Goal: Task Accomplishment & Management: Manage account settings

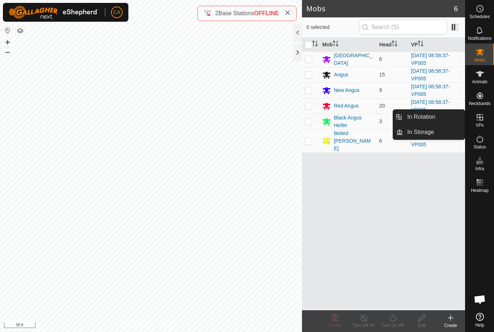
click at [443, 118] on link "In Rotation" at bounding box center [434, 117] width 62 height 14
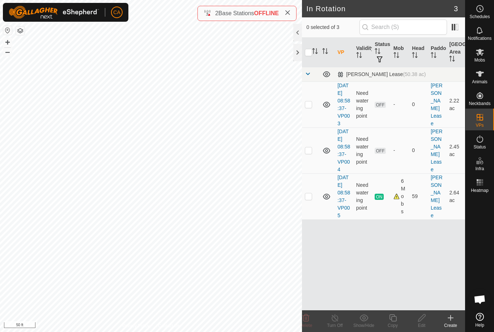
click at [315, 214] on td at bounding box center [310, 196] width 17 height 46
checkbox input "true"
click at [398, 320] on copy-svg-icon at bounding box center [392, 317] width 29 height 9
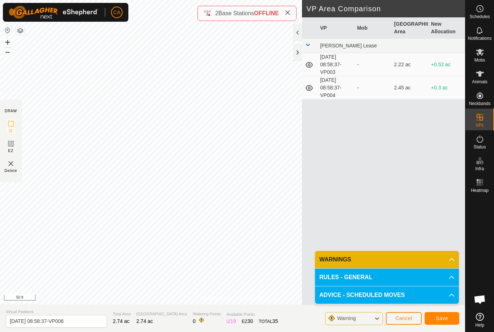
click at [444, 318] on span "Save" at bounding box center [442, 318] width 12 height 6
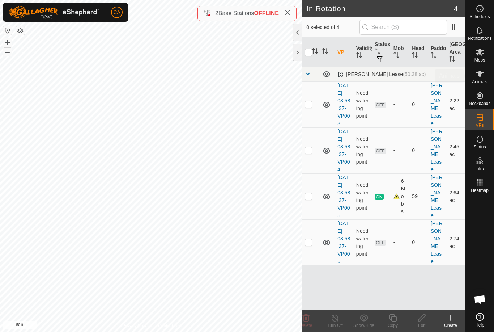
click at [482, 81] on span "Animals" at bounding box center [480, 82] width 16 height 4
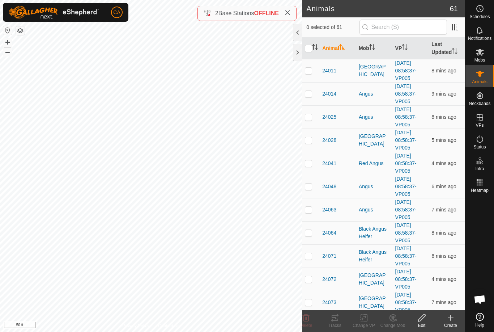
click at [307, 72] on p-checkbox at bounding box center [308, 71] width 7 height 6
checkbox input "true"
click at [310, 94] on p-checkbox at bounding box center [308, 94] width 7 height 6
checkbox input "true"
click at [312, 115] on td at bounding box center [310, 116] width 17 height 23
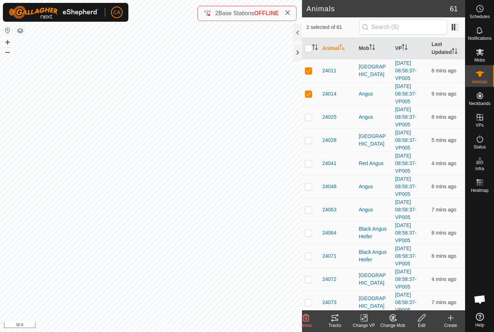
checkbox input "true"
click at [308, 144] on td at bounding box center [310, 139] width 17 height 23
checkbox input "true"
click at [310, 166] on p-checkbox at bounding box center [308, 163] width 7 height 6
checkbox input "true"
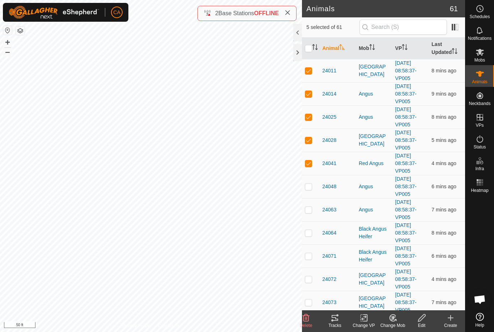
click at [314, 193] on td at bounding box center [310, 186] width 17 height 23
checkbox input "true"
click at [311, 208] on p-checkbox at bounding box center [308, 210] width 7 height 6
checkbox input "true"
click at [307, 254] on p-checkbox at bounding box center [308, 256] width 7 height 6
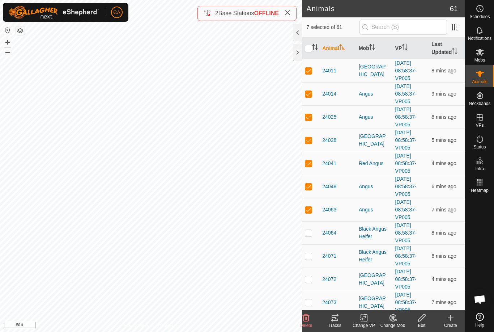
checkbox input "true"
click at [310, 271] on td at bounding box center [310, 278] width 17 height 23
checkbox input "true"
click at [311, 299] on p-checkbox at bounding box center [308, 302] width 7 height 6
checkbox input "true"
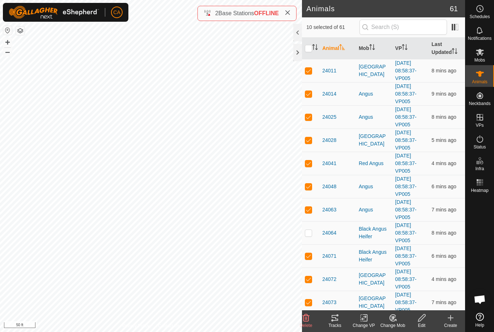
click at [337, 320] on icon at bounding box center [335, 318] width 7 height 6
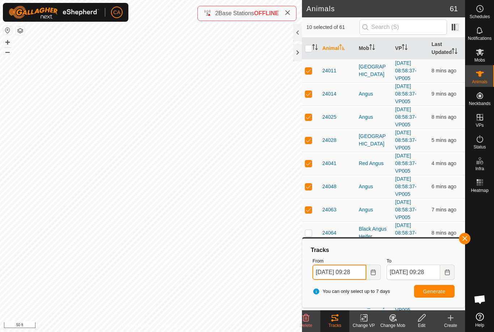
click at [353, 273] on input "27 Sep, 2025 09:28" at bounding box center [339, 271] width 54 height 15
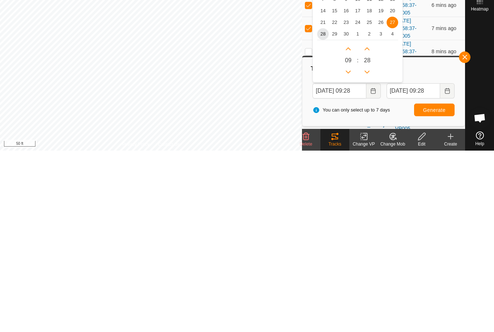
click at [324, 209] on span "28" at bounding box center [323, 215] width 12 height 12
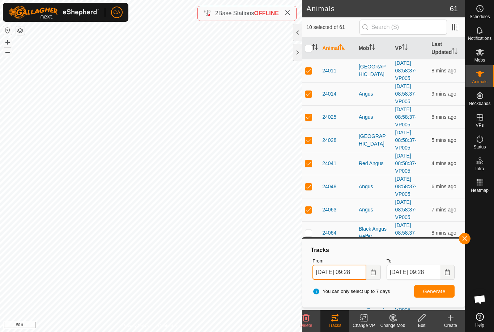
click at [345, 276] on input "28 Sep, 2025 09:28" at bounding box center [339, 271] width 54 height 15
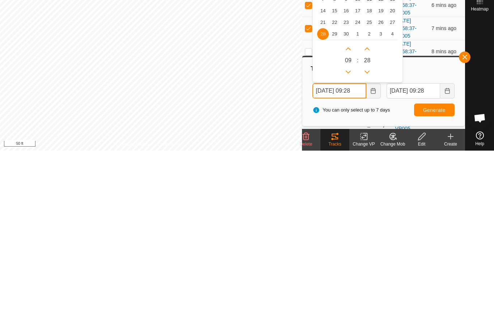
click at [348, 250] on icon "Previous Hour" at bounding box center [348, 253] width 6 height 6
click at [348, 247] on button "Previous Hour" at bounding box center [348, 253] width 12 height 12
click at [348, 252] on icon "Previous Hour" at bounding box center [348, 253] width 5 height 3
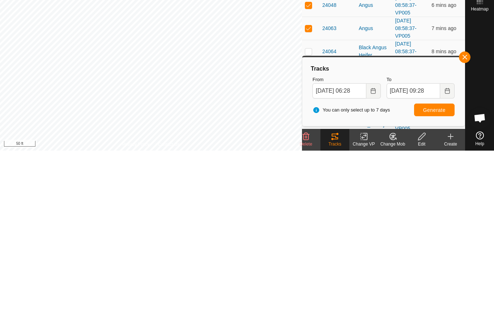
click at [439, 285] on button "Generate" at bounding box center [434, 291] width 41 height 13
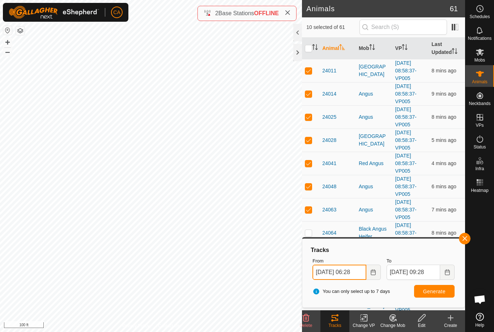
click at [350, 274] on input "28 Sep, 2025 06:28" at bounding box center [339, 271] width 54 height 15
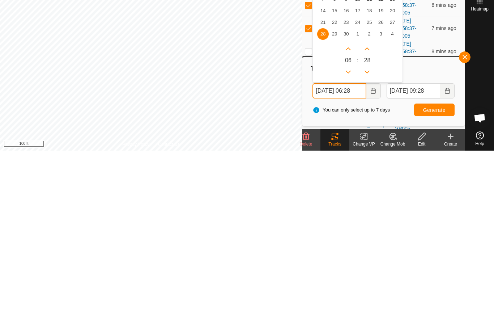
click at [351, 250] on icon "Previous Hour" at bounding box center [348, 253] width 6 height 6
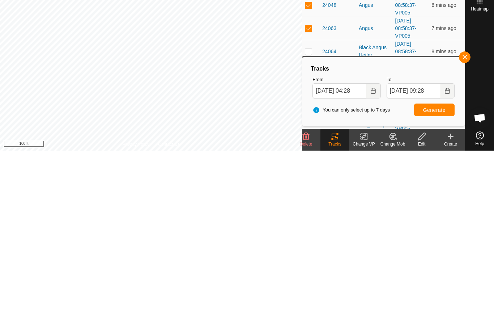
click at [442, 285] on button "Generate" at bounding box center [434, 291] width 41 height 13
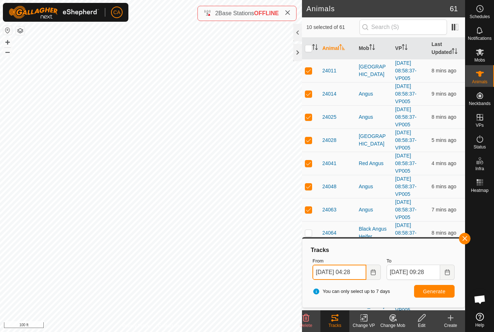
click at [357, 274] on input "28 Sep, 2025 04:28" at bounding box center [339, 271] width 54 height 15
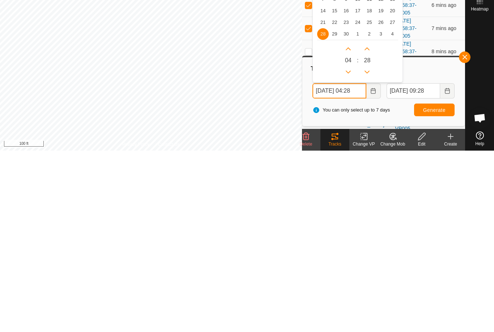
click at [349, 250] on icon "Previous Hour" at bounding box center [348, 253] width 6 height 6
click at [349, 247] on button "Previous Hour" at bounding box center [348, 253] width 12 height 12
click at [347, 247] on button "Previous Hour" at bounding box center [348, 253] width 12 height 12
click at [349, 250] on icon "Previous Hour" at bounding box center [348, 253] width 6 height 6
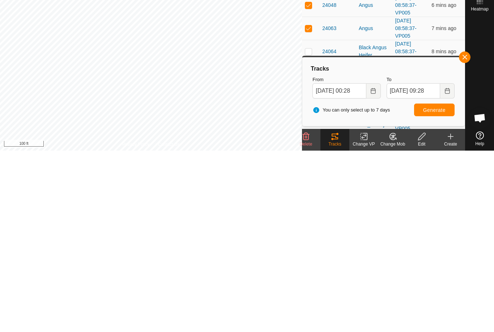
click at [436, 285] on button "Generate" at bounding box center [434, 291] width 41 height 13
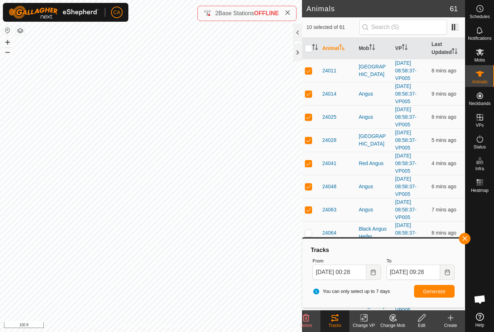
click at [437, 289] on span "Generate" at bounding box center [434, 291] width 22 height 6
click at [356, 278] on input "28 Sep, 2025 00:28" at bounding box center [339, 271] width 54 height 15
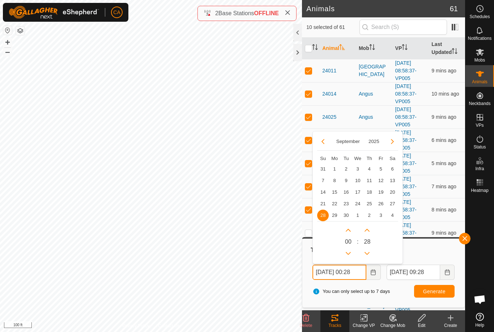
click at [350, 230] on icon "Next Hour" at bounding box center [348, 230] width 5 height 3
click at [350, 230] on button "Next Hour" at bounding box center [348, 230] width 12 height 12
click at [349, 231] on icon "Next Hour" at bounding box center [348, 230] width 6 height 6
click at [344, 232] on button "Next Hour" at bounding box center [348, 230] width 12 height 12
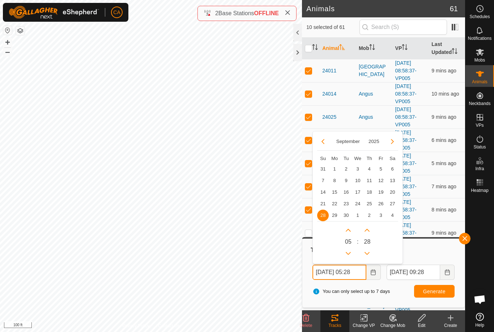
click at [344, 232] on button "Next Hour" at bounding box center [348, 230] width 12 height 12
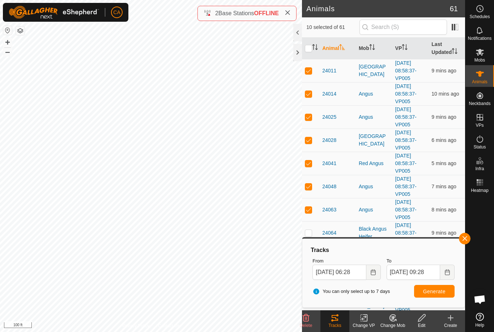
click at [433, 296] on button "Generate" at bounding box center [434, 291] width 41 height 13
click at [429, 294] on button "Generate" at bounding box center [434, 291] width 41 height 13
click at [346, 269] on input "28 Sep, 2025 06:28" at bounding box center [339, 271] width 54 height 15
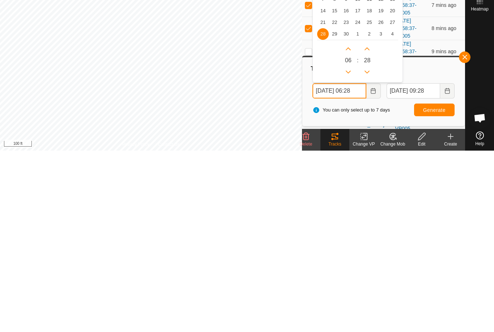
click at [349, 227] on icon "Next Hour" at bounding box center [348, 230] width 6 height 6
click at [349, 224] on button "Next Hour" at bounding box center [348, 230] width 12 height 12
click at [347, 229] on icon "Next Hour" at bounding box center [348, 230] width 5 height 3
click at [346, 247] on button "Previous Hour" at bounding box center [348, 253] width 12 height 12
type input "28 Sep, 2025 08:28"
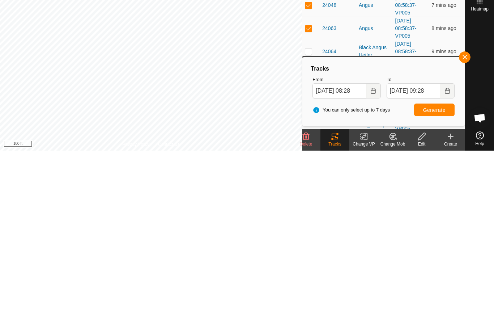
click at [441, 288] on span "Generate" at bounding box center [434, 291] width 22 height 6
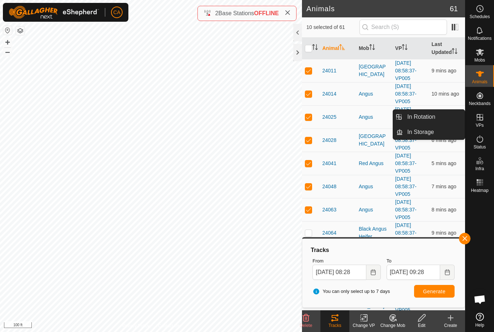
click at [439, 116] on link "In Rotation" at bounding box center [434, 117] width 62 height 14
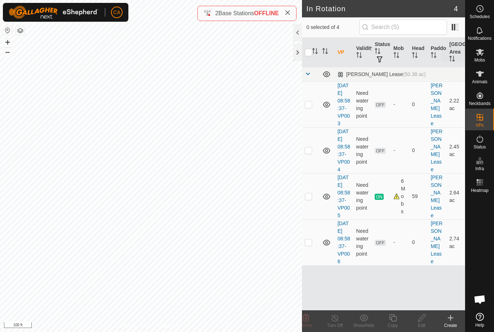
click at [482, 59] on span "Mobs" at bounding box center [479, 60] width 10 height 4
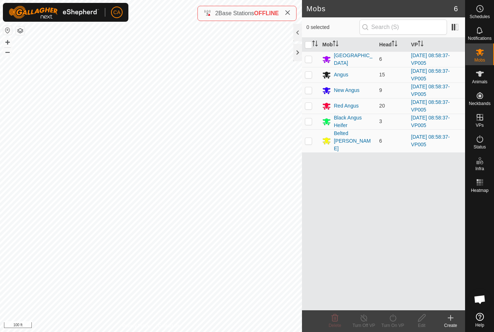
click at [308, 47] on input "checkbox" at bounding box center [308, 44] width 7 height 7
checkbox input "true"
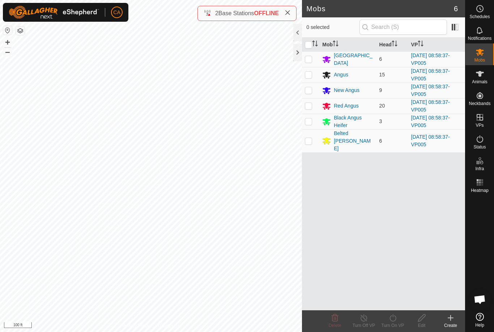
checkbox input "true"
click at [397, 322] on icon at bounding box center [392, 317] width 9 height 9
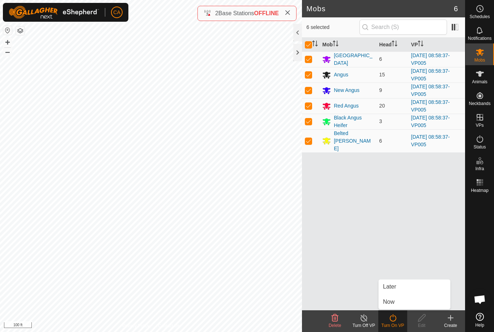
click at [396, 303] on link "Now" at bounding box center [415, 301] width 72 height 14
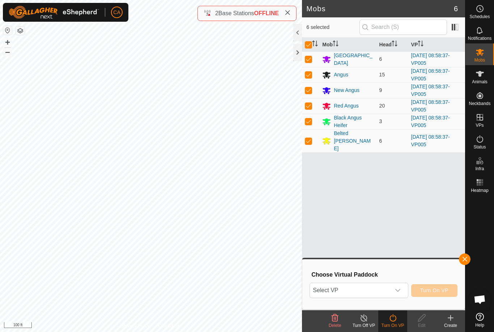
click at [363, 288] on span "Select VP" at bounding box center [350, 290] width 80 height 14
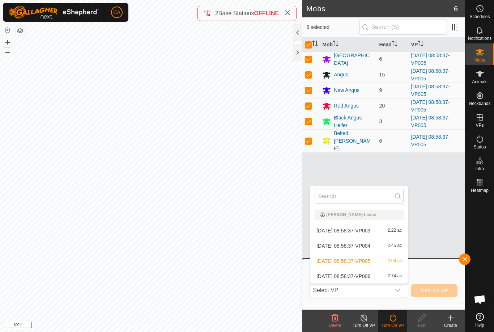
click at [379, 294] on span "Select VP" at bounding box center [350, 290] width 80 height 14
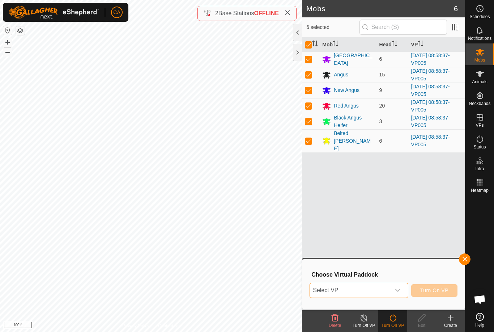
click at [375, 291] on span "Select VP" at bounding box center [350, 290] width 80 height 14
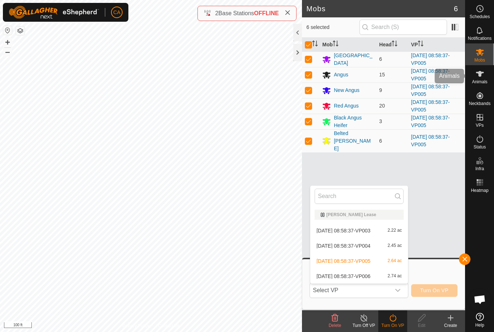
click at [482, 74] on icon at bounding box center [480, 73] width 9 height 9
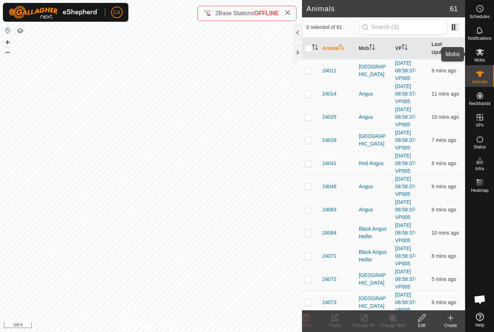
click at [482, 55] on icon at bounding box center [480, 52] width 9 height 9
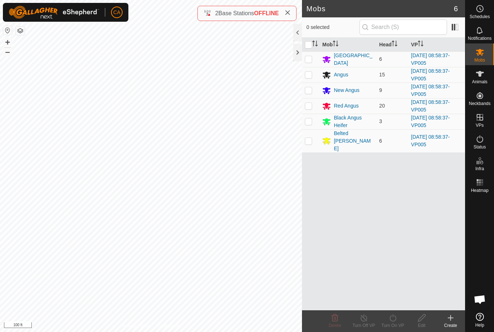
click at [308, 39] on th at bounding box center [310, 45] width 17 height 14
click at [302, 47] on div at bounding box center [297, 52] width 9 height 17
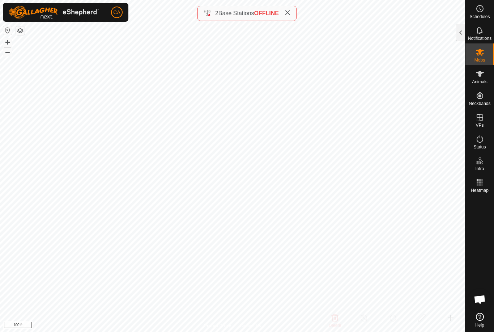
click at [463, 39] on div at bounding box center [460, 32] width 9 height 17
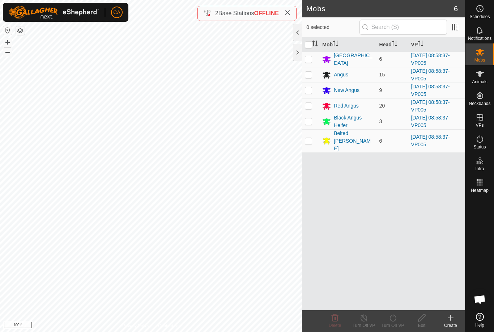
click at [310, 48] on input "checkbox" at bounding box center [308, 44] width 7 height 7
checkbox input "true"
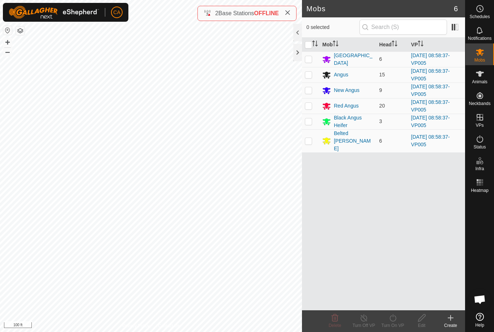
checkbox input "true"
click at [396, 320] on icon at bounding box center [392, 317] width 9 height 9
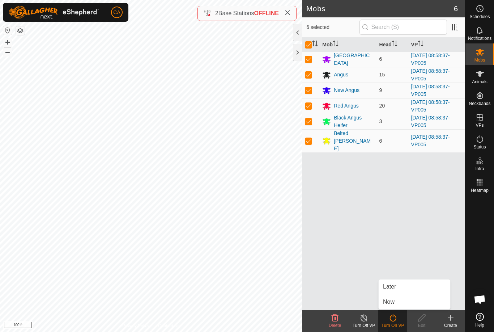
click at [401, 288] on link "Later" at bounding box center [415, 286] width 72 height 14
click at [295, 27] on div at bounding box center [297, 32] width 9 height 17
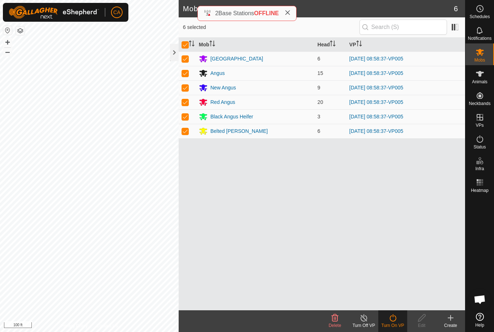
click at [172, 54] on div at bounding box center [174, 52] width 9 height 17
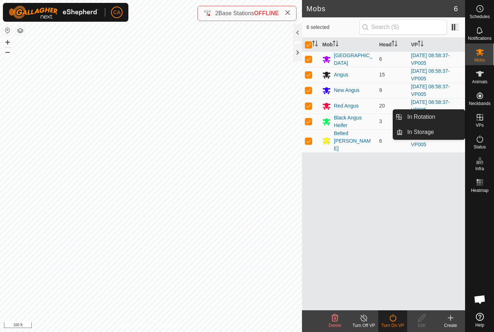
click at [442, 119] on link "In Rotation" at bounding box center [434, 117] width 62 height 14
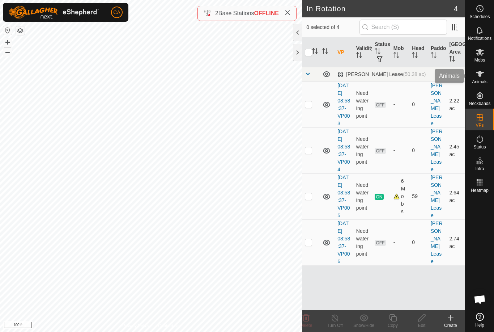
click at [490, 75] on div "Animals" at bounding box center [479, 76] width 29 height 22
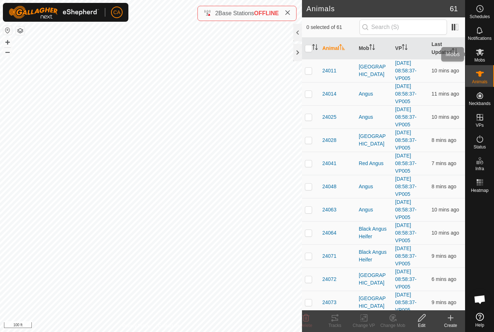
click at [484, 58] on span "Mobs" at bounding box center [479, 60] width 10 height 4
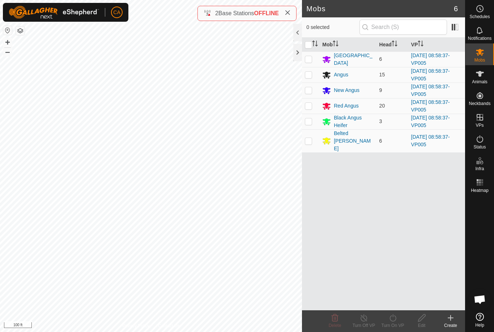
click at [308, 42] on input "checkbox" at bounding box center [308, 44] width 7 height 7
checkbox input "true"
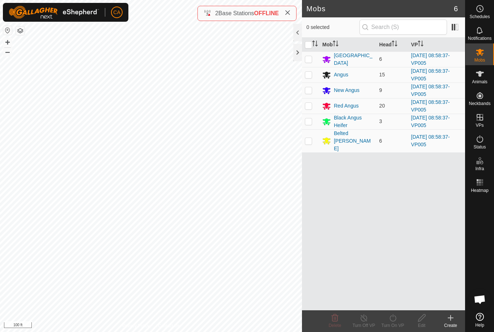
checkbox input "true"
click at [399, 323] on div "Turn On VP" at bounding box center [392, 325] width 29 height 7
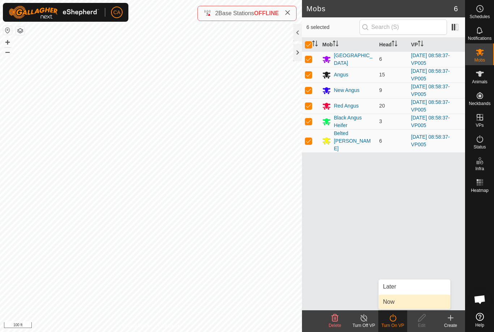
click at [404, 303] on link "Now" at bounding box center [415, 301] width 72 height 14
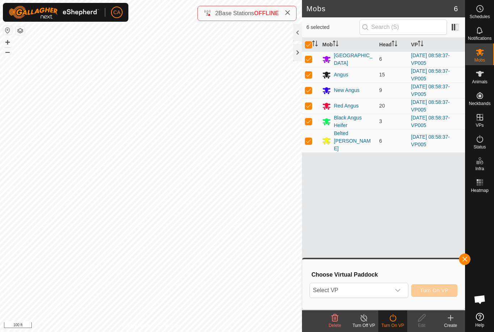
click at [369, 291] on span "Select VP" at bounding box center [350, 290] width 80 height 14
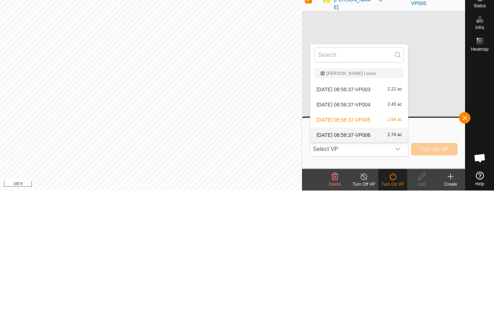
click at [373, 272] on div "2025-09-26 08:58:37-VP006 2.74 ac" at bounding box center [359, 276] width 89 height 9
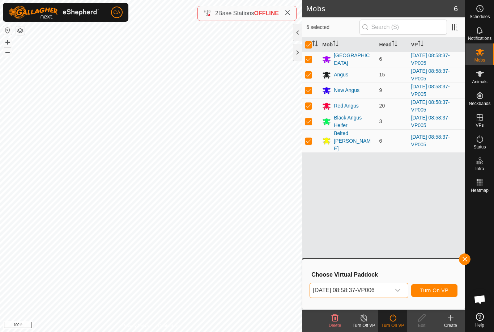
click at [440, 294] on button "Turn On VP" at bounding box center [434, 290] width 46 height 13
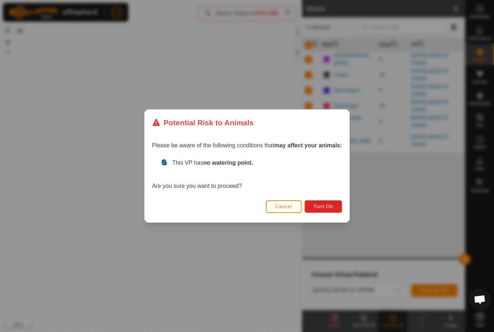
click at [330, 206] on span "Turn On" at bounding box center [324, 206] width 20 height 6
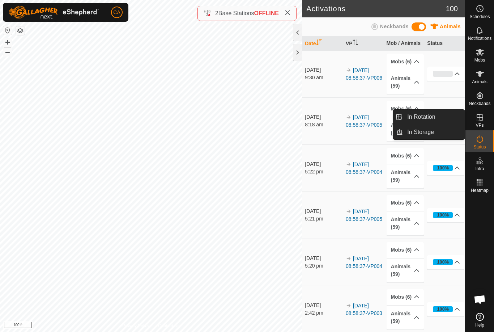
click at [431, 119] on span "In Rotation" at bounding box center [421, 116] width 28 height 9
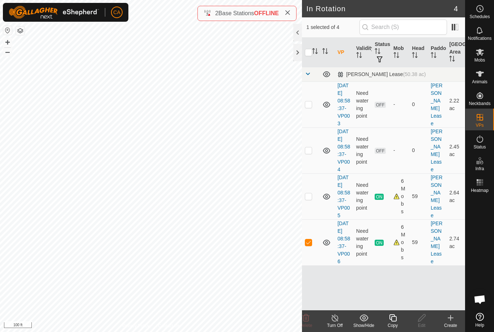
click at [397, 323] on div "Copy" at bounding box center [392, 325] width 29 height 7
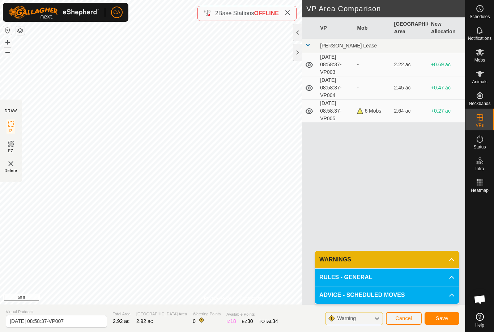
click at [449, 323] on button "Save" at bounding box center [442, 318] width 35 height 13
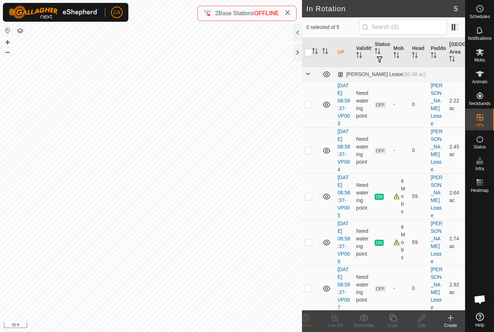
click at [313, 265] on td at bounding box center [310, 242] width 17 height 46
click at [311, 245] on p-checkbox at bounding box center [308, 242] width 7 height 6
checkbox input "false"
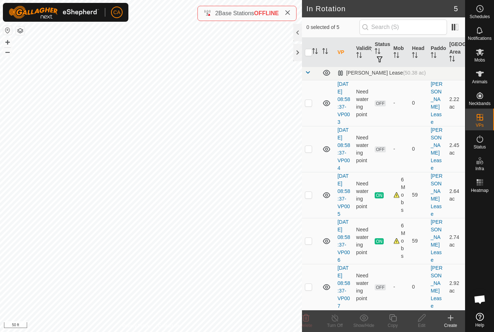
scroll to position [39, 0]
click at [313, 282] on td at bounding box center [310, 287] width 17 height 46
checkbox input "true"
click at [399, 320] on copy-svg-icon at bounding box center [392, 317] width 29 height 9
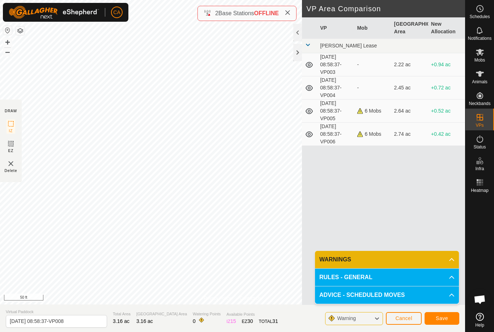
click at [446, 318] on span "Save" at bounding box center [442, 318] width 12 height 6
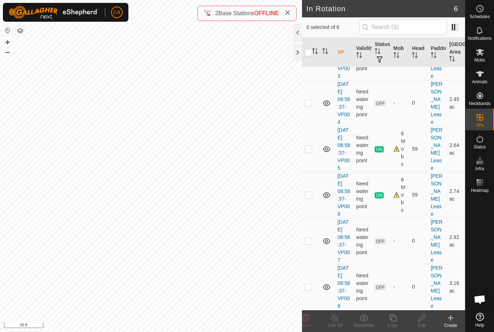
scroll to position [93, 0]
click at [314, 286] on td at bounding box center [310, 287] width 17 height 46
checkbox input "true"
click at [391, 322] on icon at bounding box center [392, 317] width 9 height 9
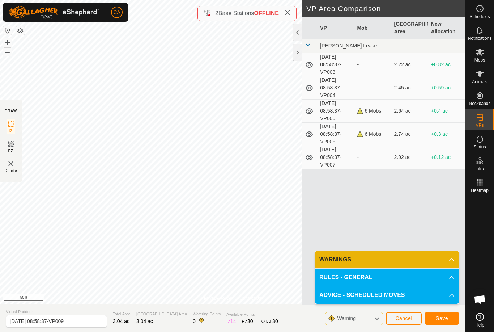
click at [444, 317] on span "Save" at bounding box center [442, 318] width 12 height 6
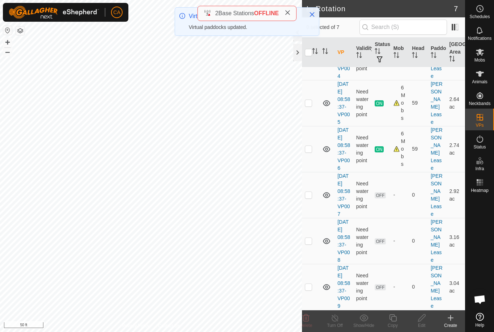
scroll to position [146, 0]
click at [313, 284] on td at bounding box center [310, 287] width 17 height 46
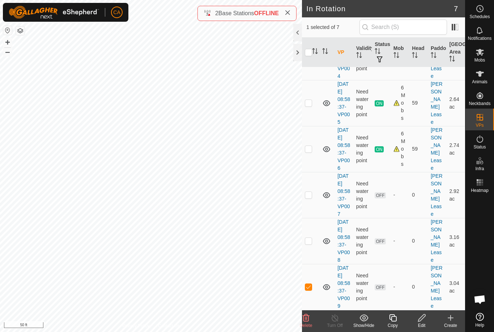
click at [311, 284] on p-checkbox at bounding box center [308, 287] width 7 height 6
checkbox input "false"
click at [310, 234] on td at bounding box center [310, 241] width 17 height 46
checkbox input "true"
click at [392, 321] on icon at bounding box center [392, 317] width 7 height 7
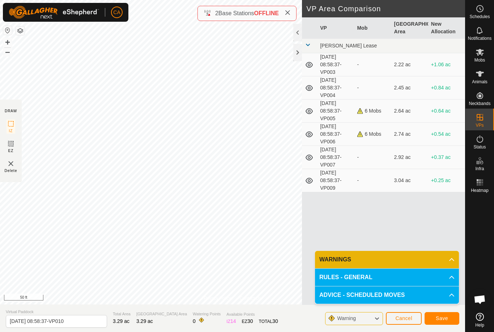
click at [443, 319] on span "Save" at bounding box center [442, 318] width 12 height 6
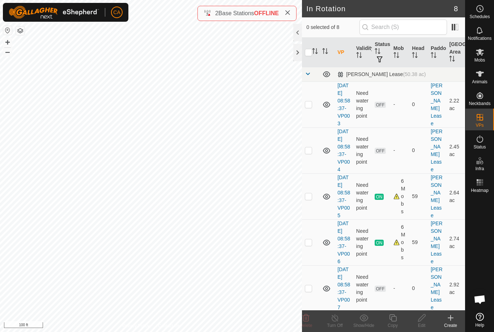
click at [314, 106] on td at bounding box center [310, 104] width 17 height 46
click at [310, 320] on icon at bounding box center [306, 317] width 9 height 9
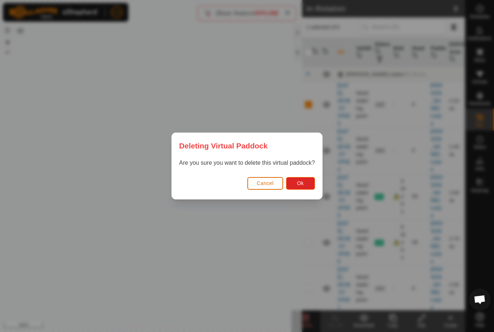
click at [307, 186] on button "Ok" at bounding box center [300, 183] width 29 height 13
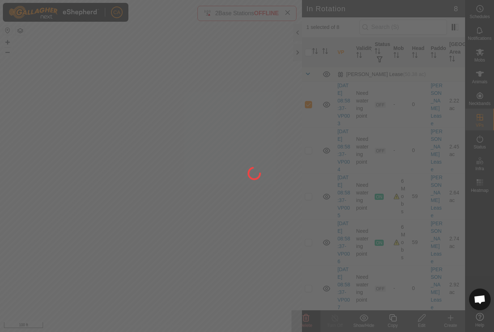
checkbox input "false"
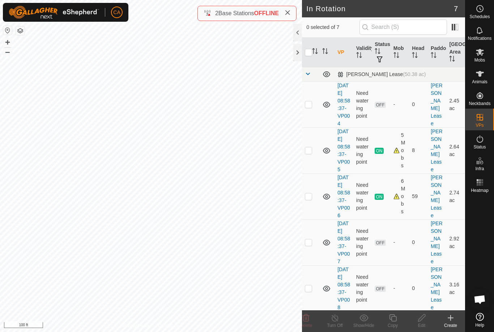
click at [287, 17] on span at bounding box center [288, 13] width 6 height 9
